Goal: Task Accomplishment & Management: Complete application form

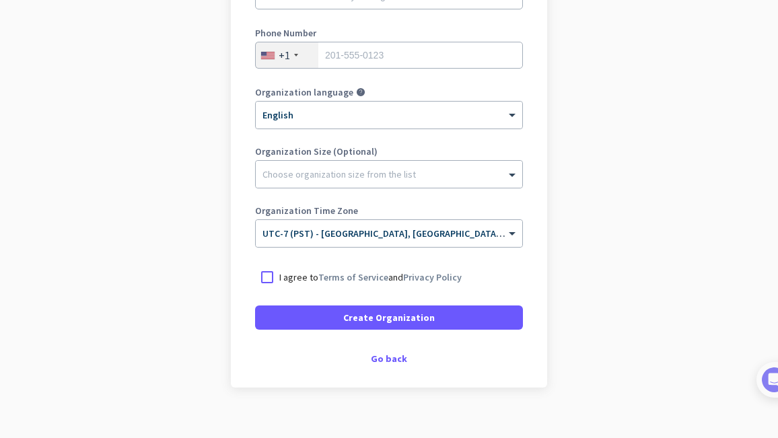
scroll to position [241, 0]
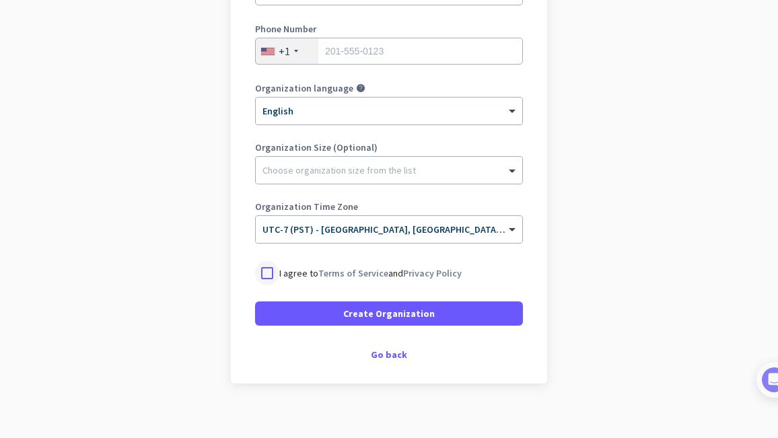
click at [259, 271] on div at bounding box center [267, 273] width 24 height 24
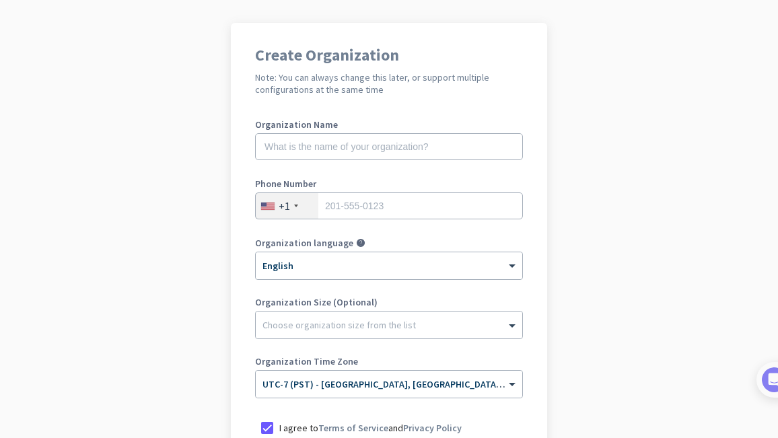
scroll to position [83, 0]
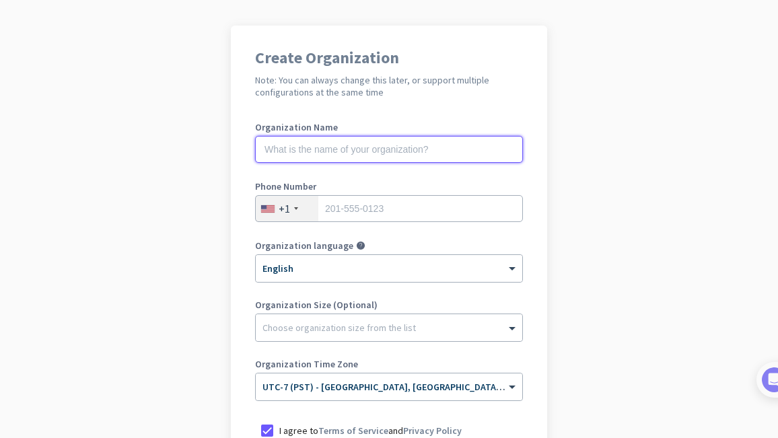
click at [289, 143] on input "text" at bounding box center [389, 149] width 268 height 27
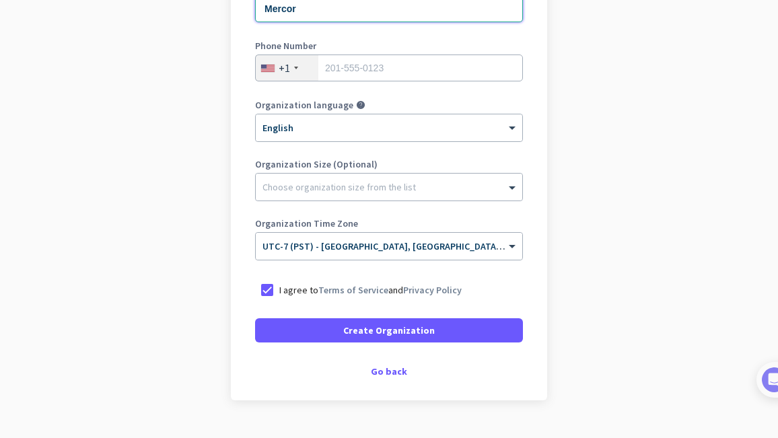
scroll to position [226, 0]
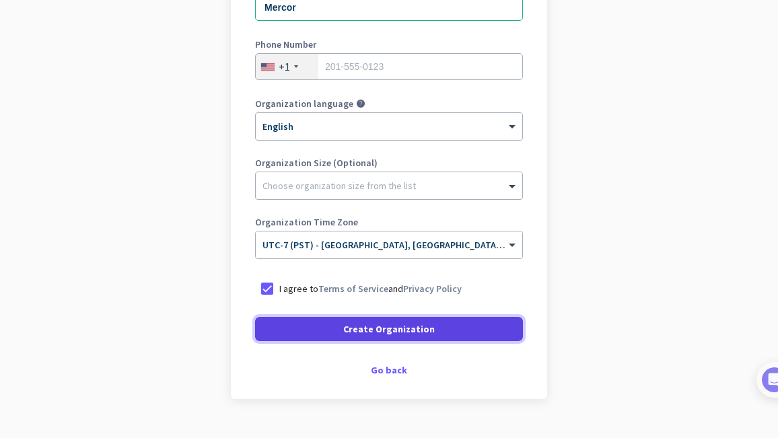
click at [355, 329] on span "Create Organization" at bounding box center [389, 328] width 92 height 13
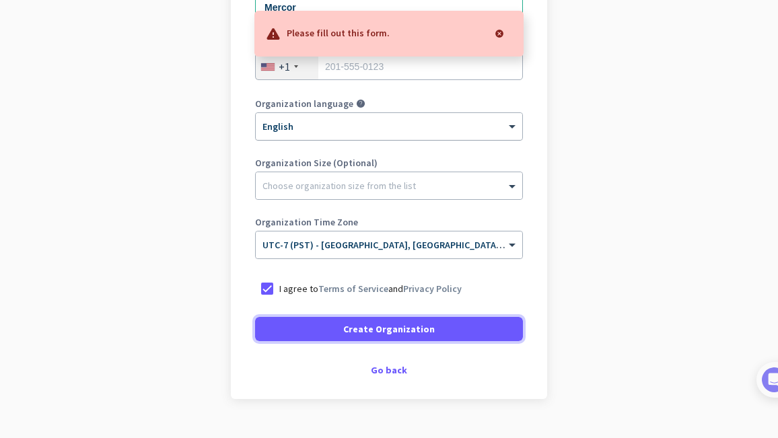
scroll to position [99, 0]
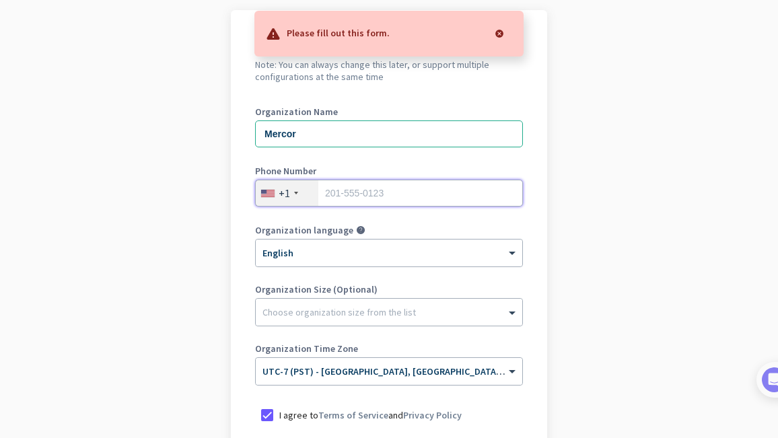
click at [345, 203] on input "tel" at bounding box center [389, 193] width 268 height 27
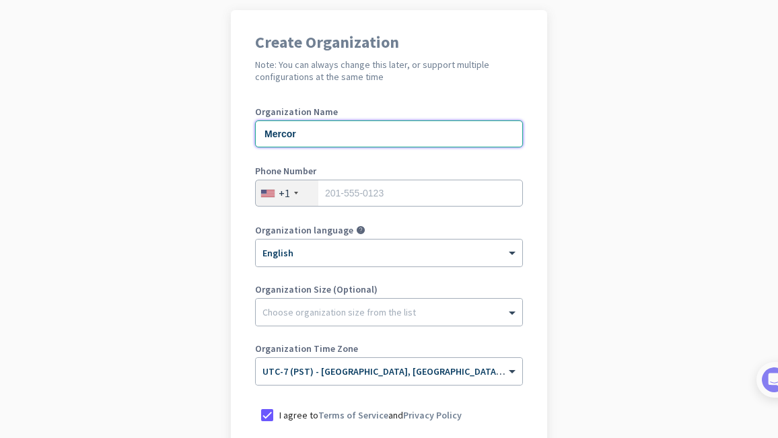
click at [300, 133] on input "Mercor" at bounding box center [389, 134] width 268 height 27
type input "Mercor contractor"
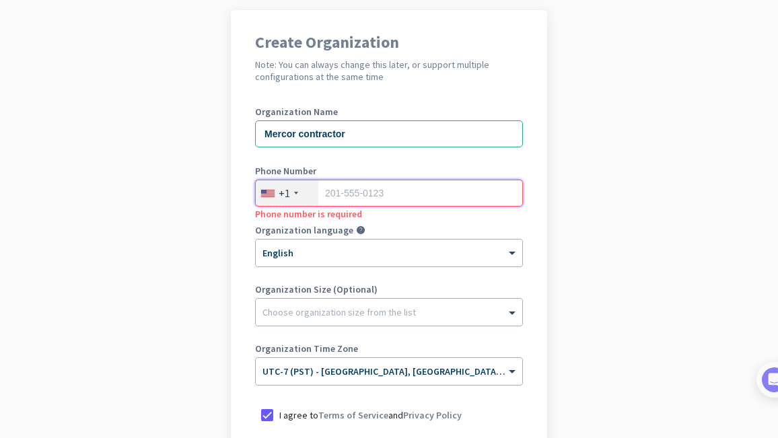
click at [351, 197] on input "tel" at bounding box center [389, 193] width 268 height 27
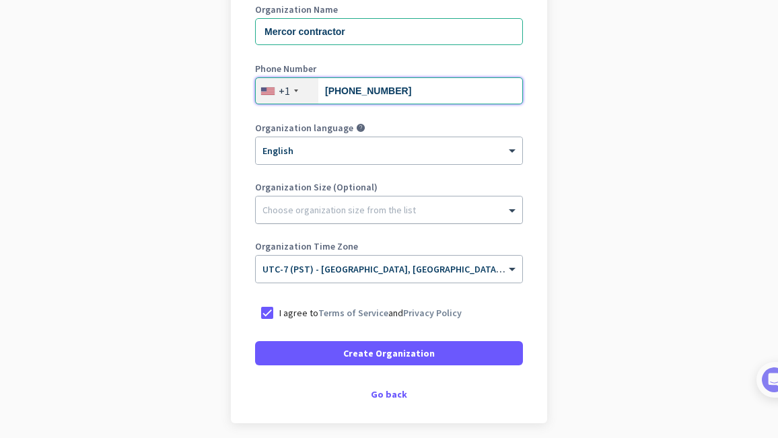
scroll to position [253, 0]
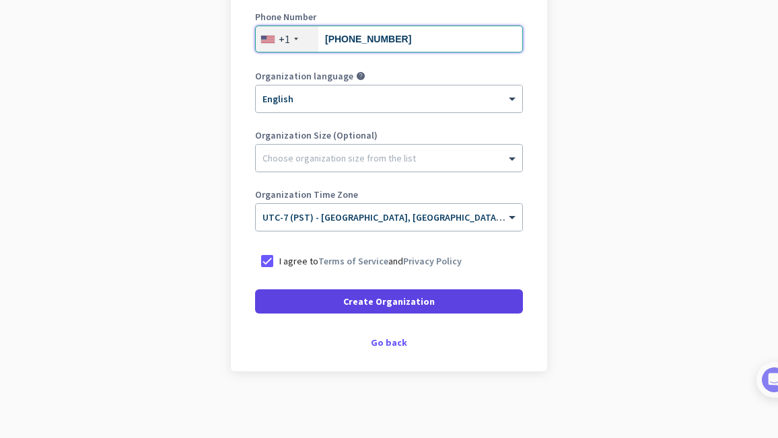
type input "[PHONE_NUMBER]"
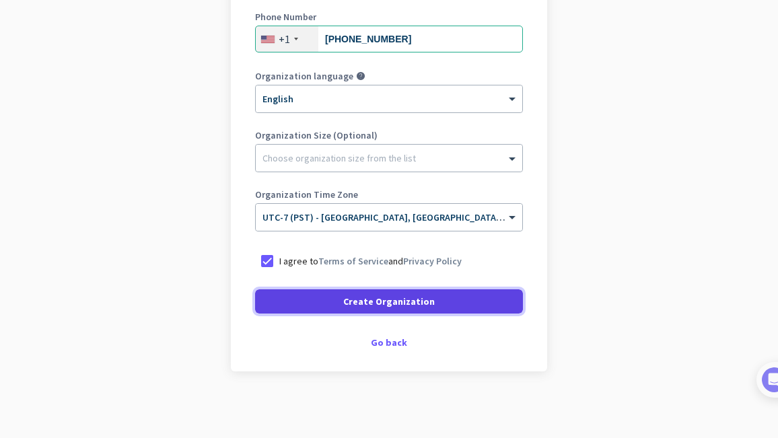
click at [353, 296] on span "Create Organization" at bounding box center [389, 301] width 92 height 13
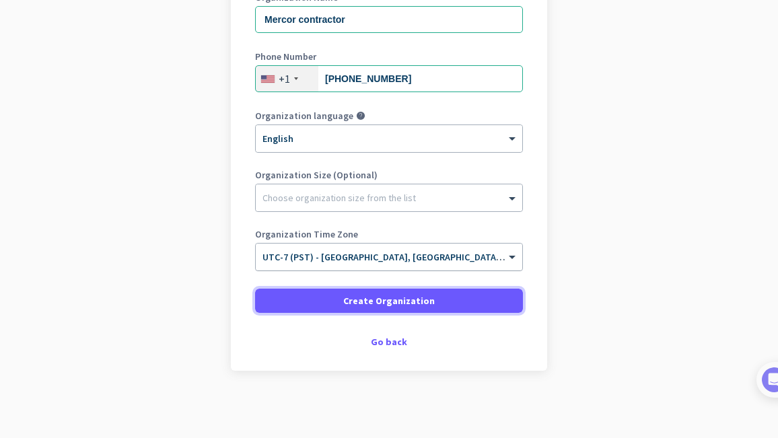
scroll to position [213, 0]
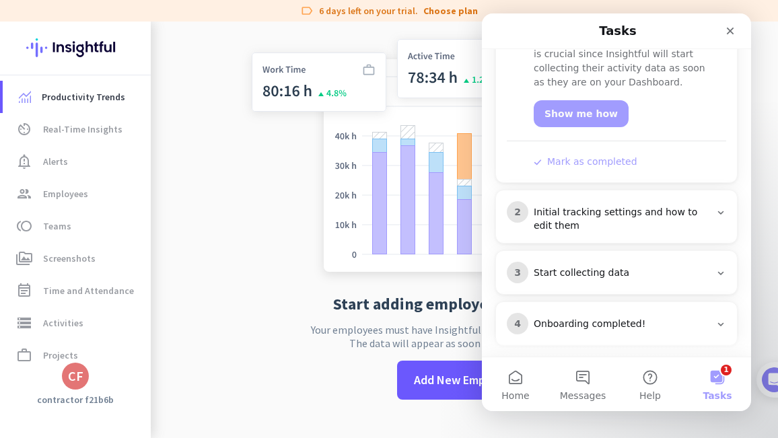
scroll to position [244, 0]
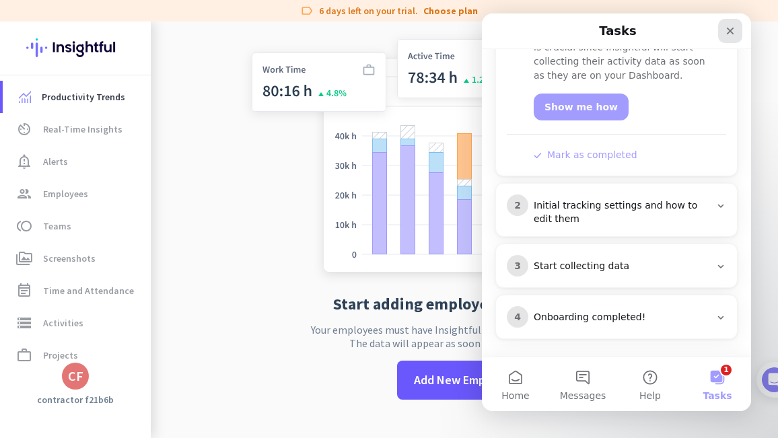
click at [730, 31] on icon "Close" at bounding box center [730, 31] width 7 height 7
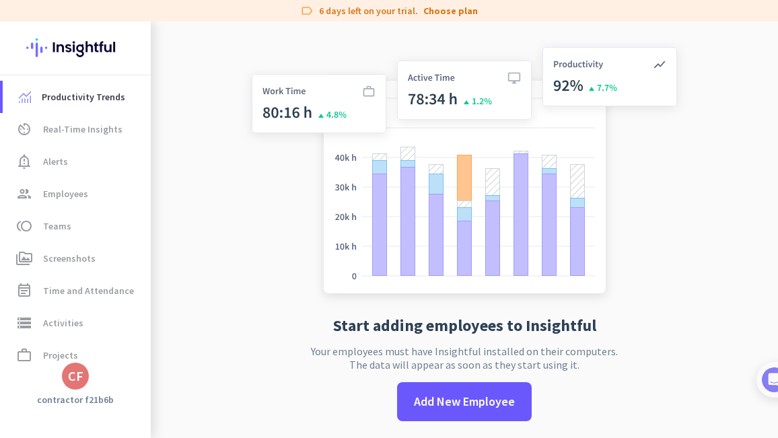
scroll to position [22, 0]
